Goal: Entertainment & Leisure: Browse casually

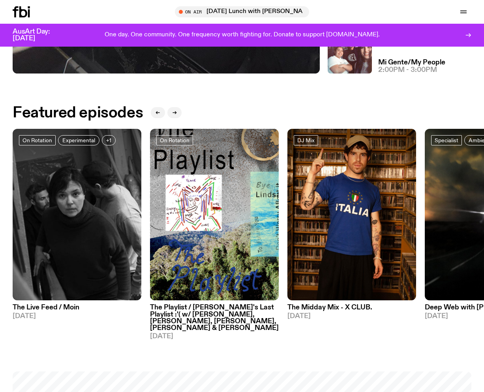
scroll to position [265, 0]
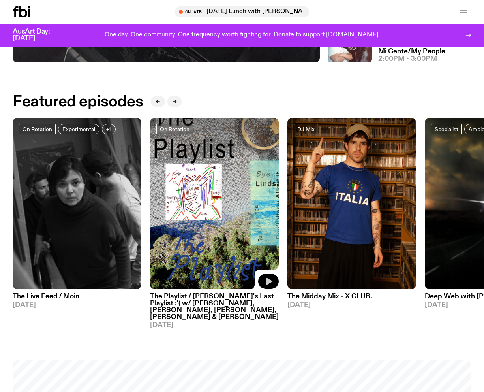
click at [265, 280] on icon "button" at bounding box center [268, 280] width 9 height 9
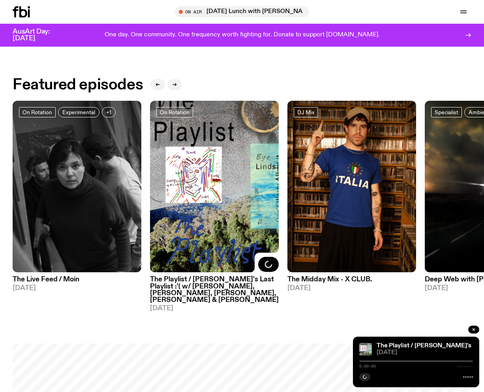
scroll to position [282, 0]
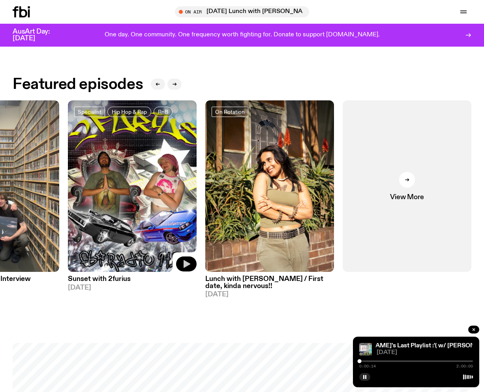
click at [185, 261] on icon "button" at bounding box center [187, 264] width 7 height 8
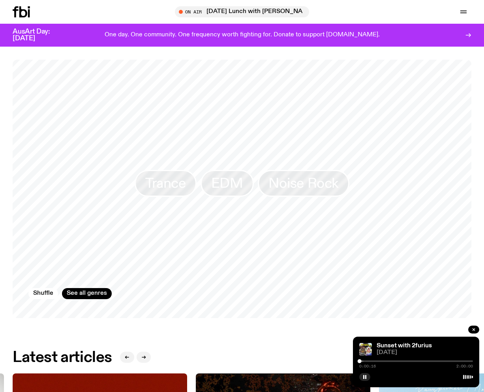
scroll to position [562, 0]
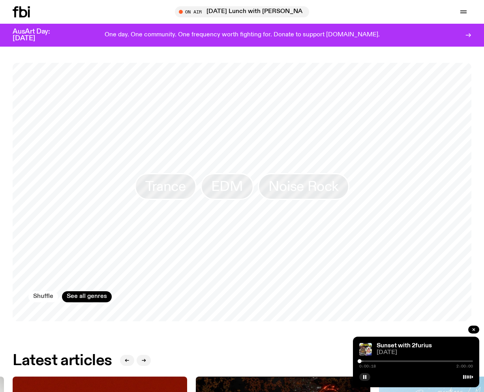
click at [37, 291] on button "Shuffle" at bounding box center [43, 296] width 30 height 11
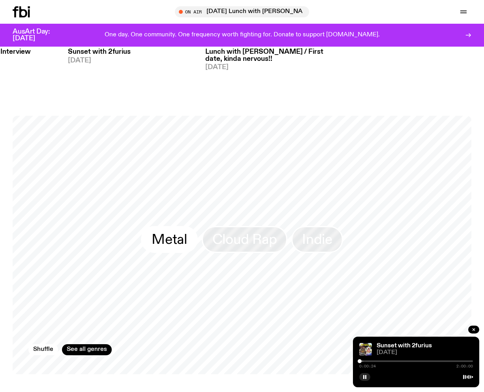
scroll to position [509, 0]
click at [322, 232] on span "Indie" at bounding box center [317, 239] width 30 height 15
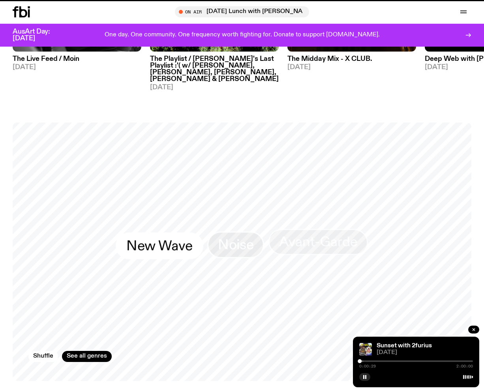
scroll to position [502, 0]
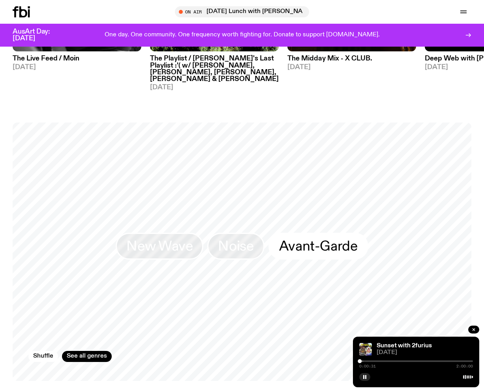
click at [315, 244] on span "Avant-Garde" at bounding box center [318, 245] width 79 height 15
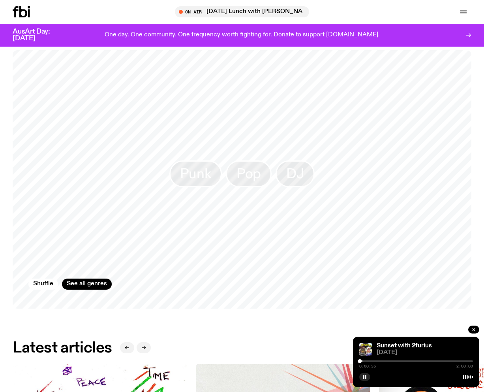
scroll to position [585, 0]
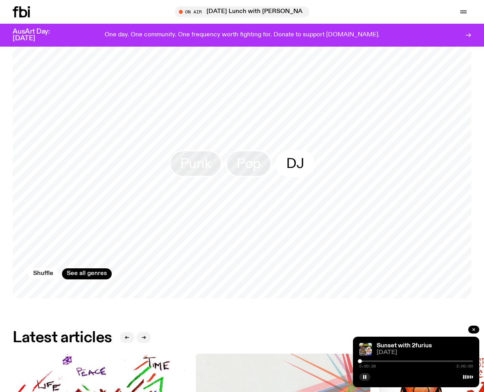
click at [297, 163] on span "DJ" at bounding box center [295, 163] width 18 height 15
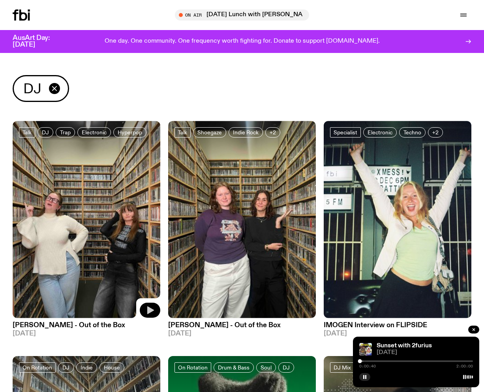
click at [145, 306] on button "button" at bounding box center [150, 310] width 21 height 15
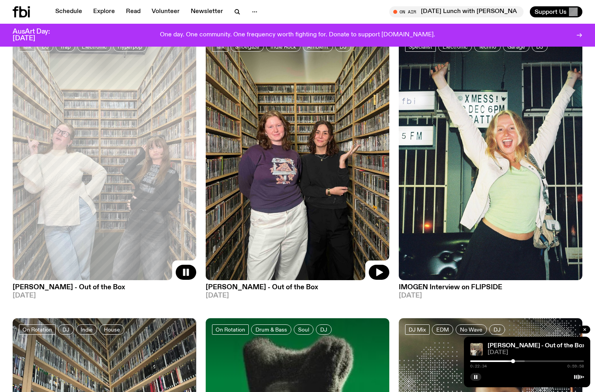
scroll to position [81, 0]
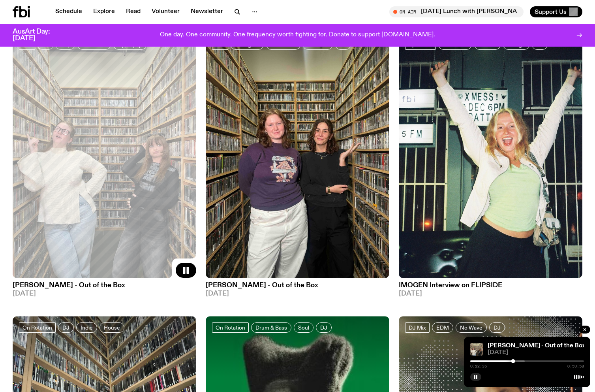
click at [484, 360] on div at bounding box center [457, 361] width 114 height 2
click at [484, 361] on div at bounding box center [468, 361] width 114 height 2
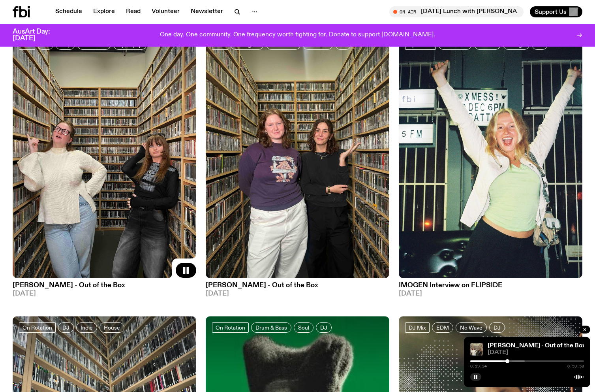
click at [484, 361] on div at bounding box center [468, 361] width 114 height 2
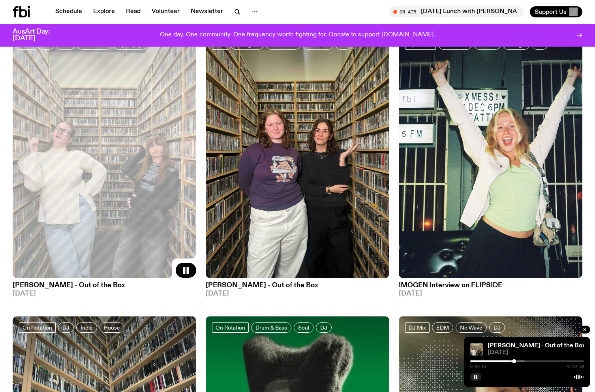
click at [484, 361] on div at bounding box center [468, 361] width 114 height 2
click at [484, 361] on div at bounding box center [527, 361] width 114 height 2
